Goal: Find specific page/section: Find specific page/section

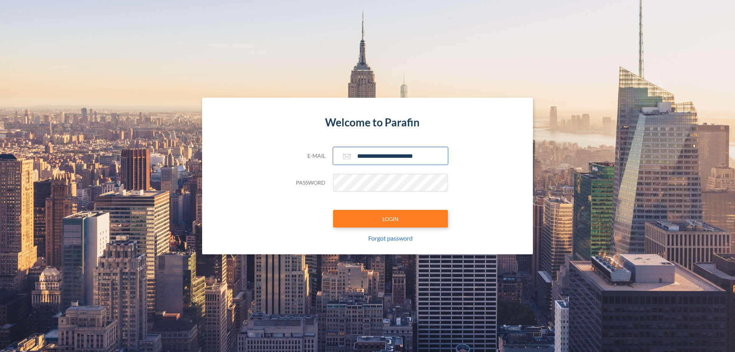
type input "**********"
click at [391, 219] on button "LOGIN" at bounding box center [390, 219] width 115 height 18
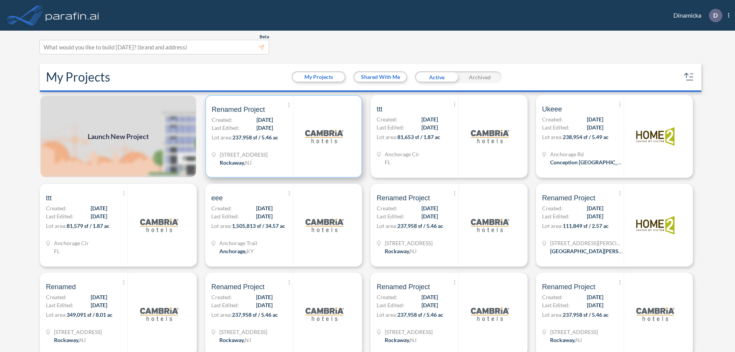
scroll to position [2, 0]
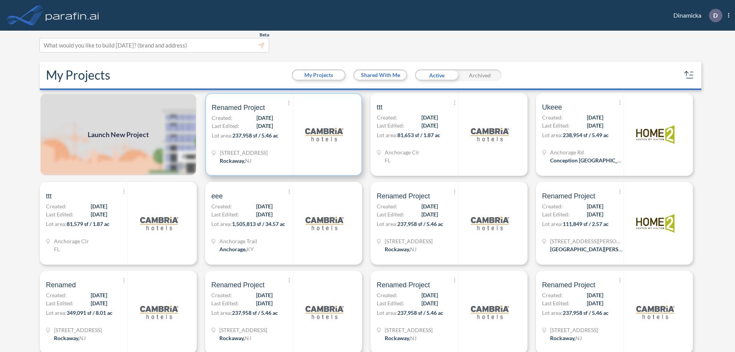
click at [282, 134] on p "Lot area: 237,958 sf / 5.46 ac" at bounding box center [252, 136] width 81 height 11
